Goal: Obtain resource: Download file/media

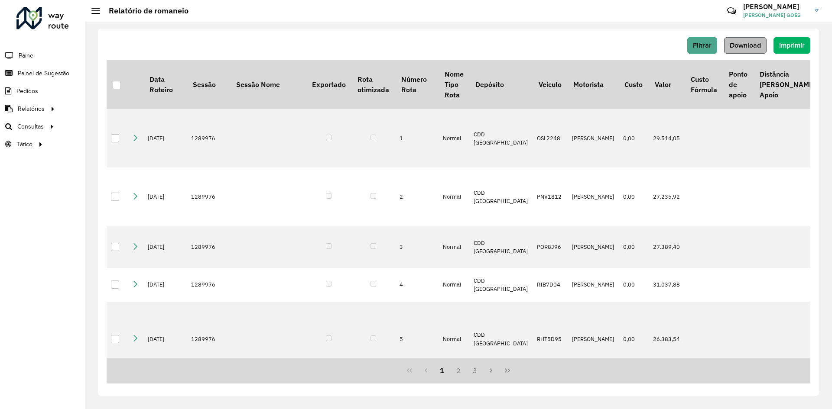
click at [743, 40] on button "Download" at bounding box center [745, 45] width 42 height 16
click at [36, 83] on link "Pedidos" at bounding box center [19, 90] width 39 height 17
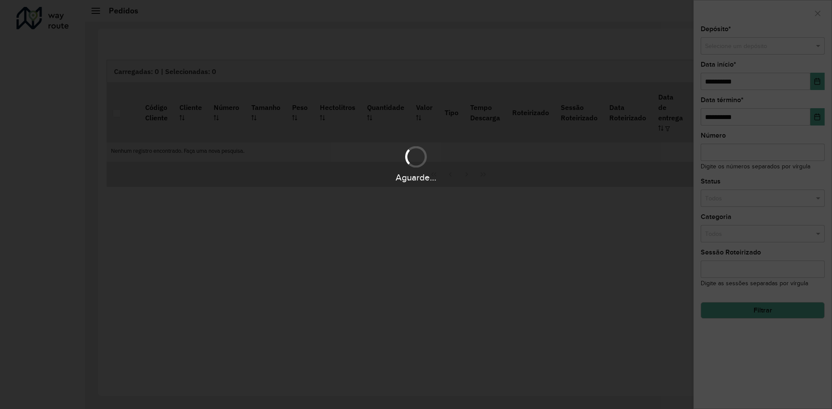
click at [34, 72] on div "Aguarde..." at bounding box center [416, 204] width 832 height 409
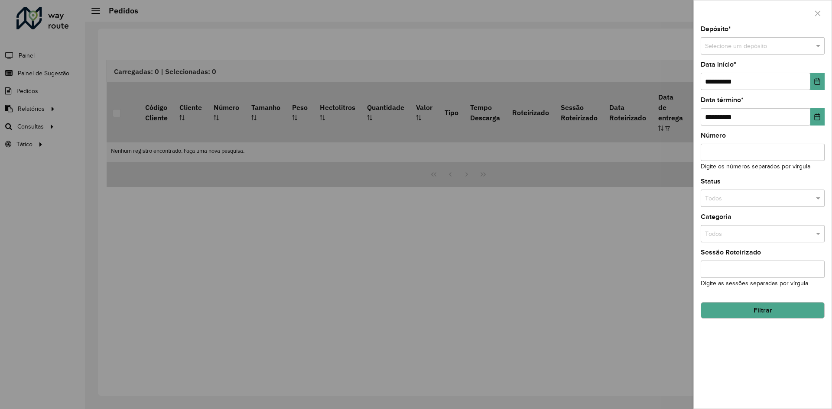
click at [60, 75] on div at bounding box center [416, 204] width 832 height 409
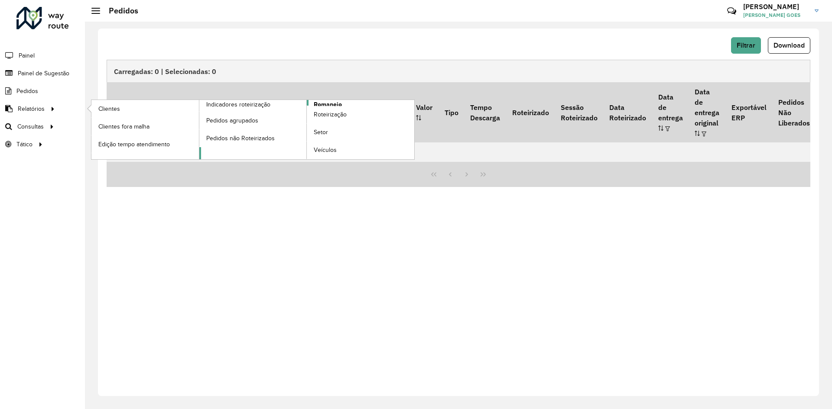
click at [315, 104] on span "Romaneio" at bounding box center [328, 104] width 28 height 9
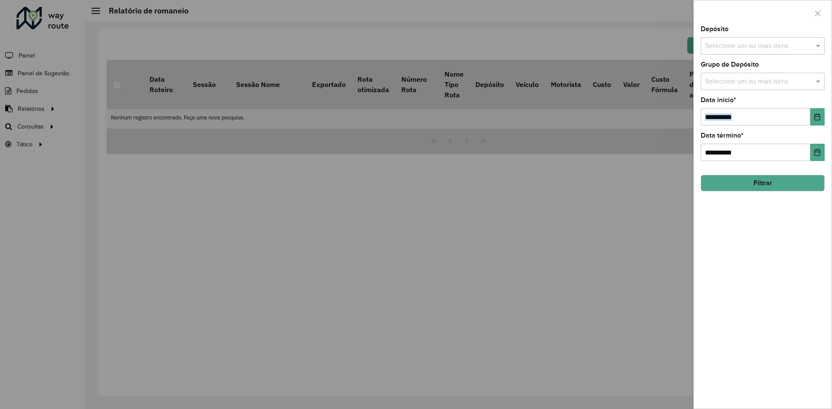
click at [821, 111] on div "**********" at bounding box center [763, 111] width 124 height 29
click at [817, 117] on icon "Choose Date" at bounding box center [817, 117] width 6 height 7
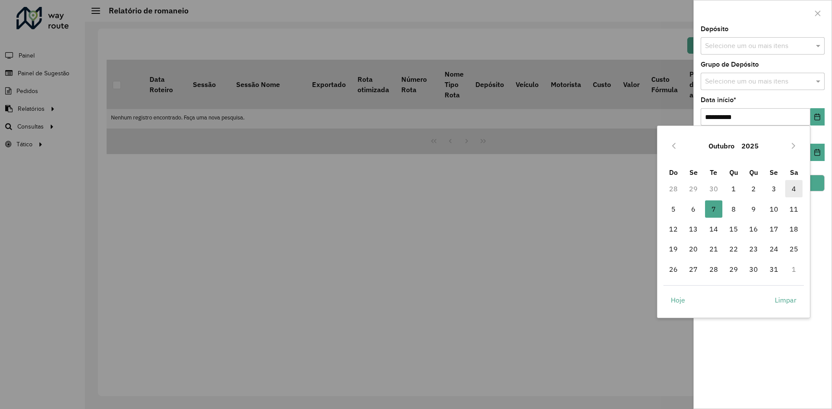
click at [790, 188] on span "4" at bounding box center [793, 188] width 17 height 17
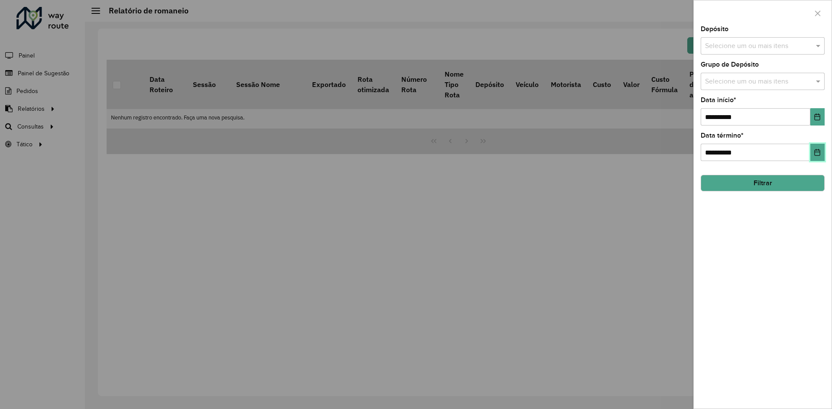
click at [817, 158] on button "Choose Date" at bounding box center [817, 152] width 14 height 17
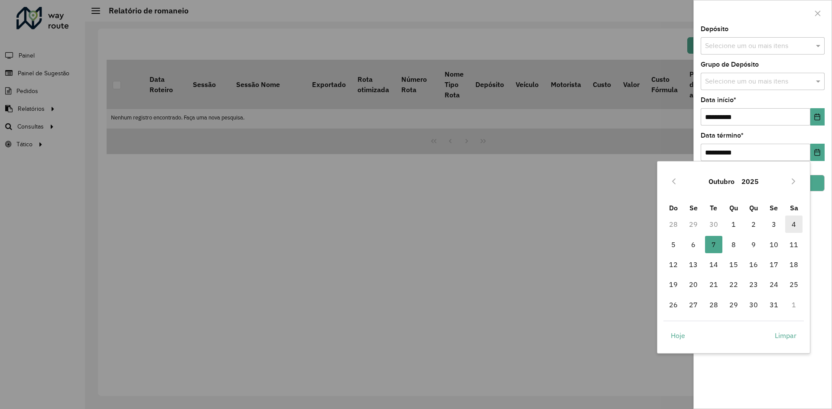
click at [796, 223] on span "4" at bounding box center [793, 224] width 17 height 17
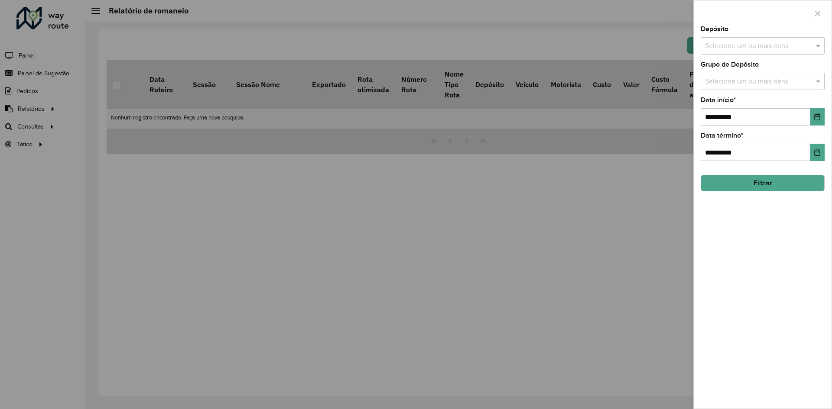
click at [727, 48] on input "text" at bounding box center [758, 46] width 111 height 10
click at [731, 99] on div "CDD [GEOGRAPHIC_DATA]" at bounding box center [762, 104] width 123 height 15
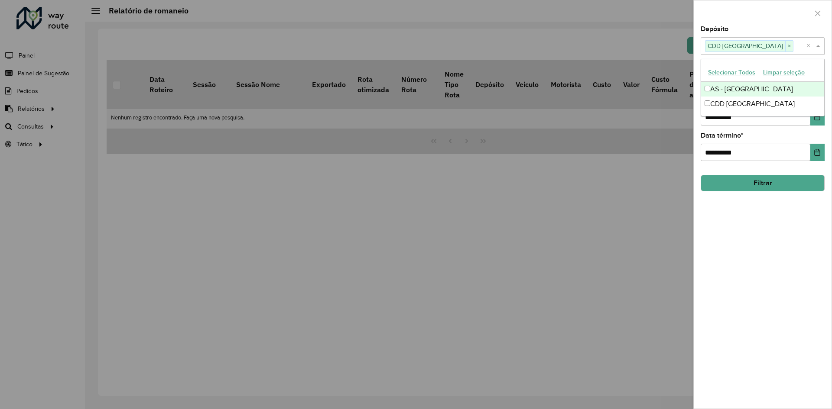
click at [777, 27] on div "Depósito Selecione um ou mais itens CDD Fortaleza × ×" at bounding box center [763, 40] width 124 height 29
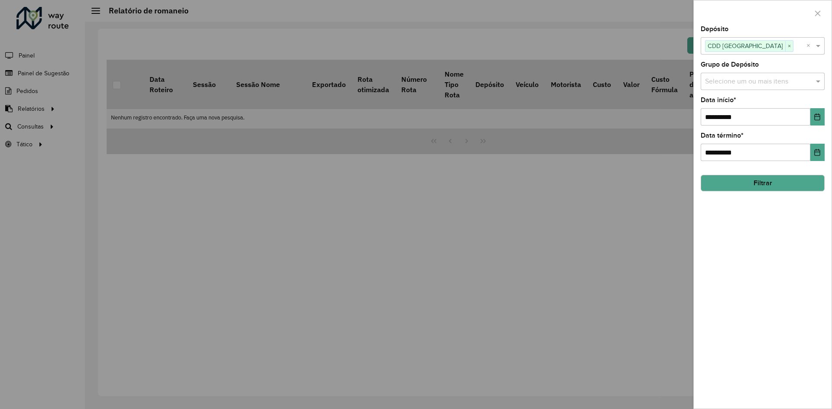
click at [773, 78] on input "text" at bounding box center [758, 82] width 111 height 10
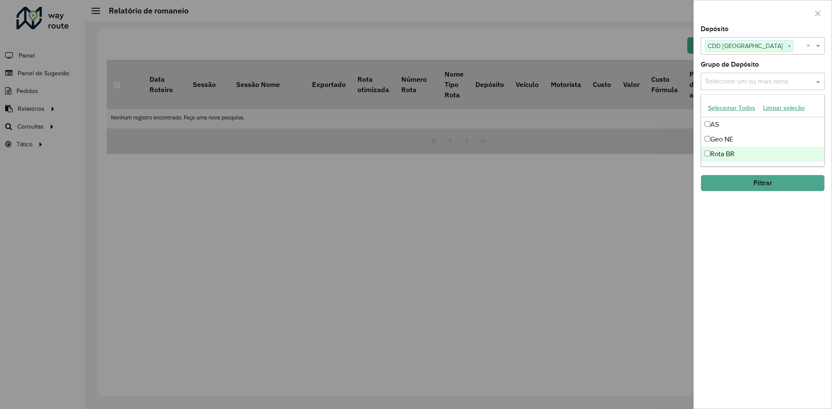
click at [737, 152] on div "Rota BR" at bounding box center [762, 154] width 123 height 15
click at [768, 199] on div "**********" at bounding box center [763, 217] width 138 height 383
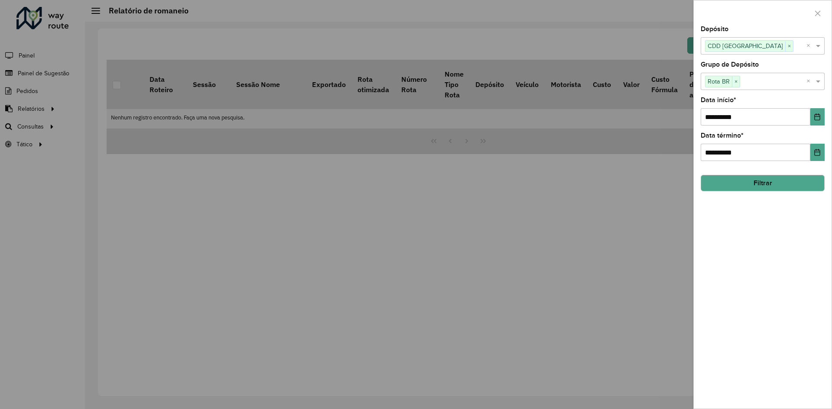
click at [778, 177] on button "Filtrar" at bounding box center [763, 183] width 124 height 16
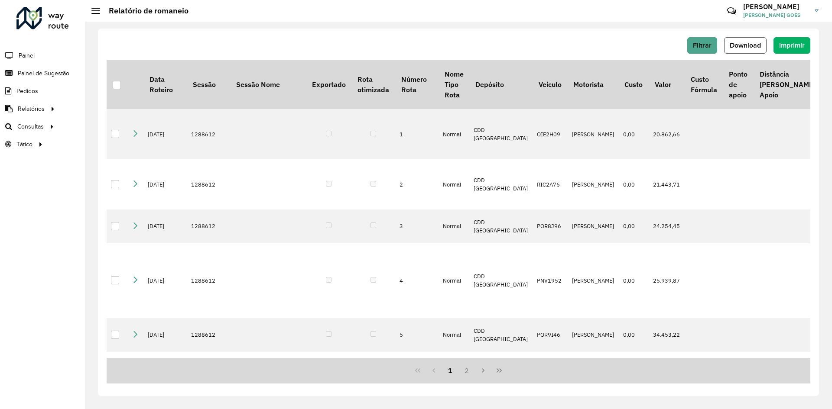
click at [739, 47] on span "Download" at bounding box center [745, 45] width 31 height 7
